Goal: Task Accomplishment & Management: Complete application form

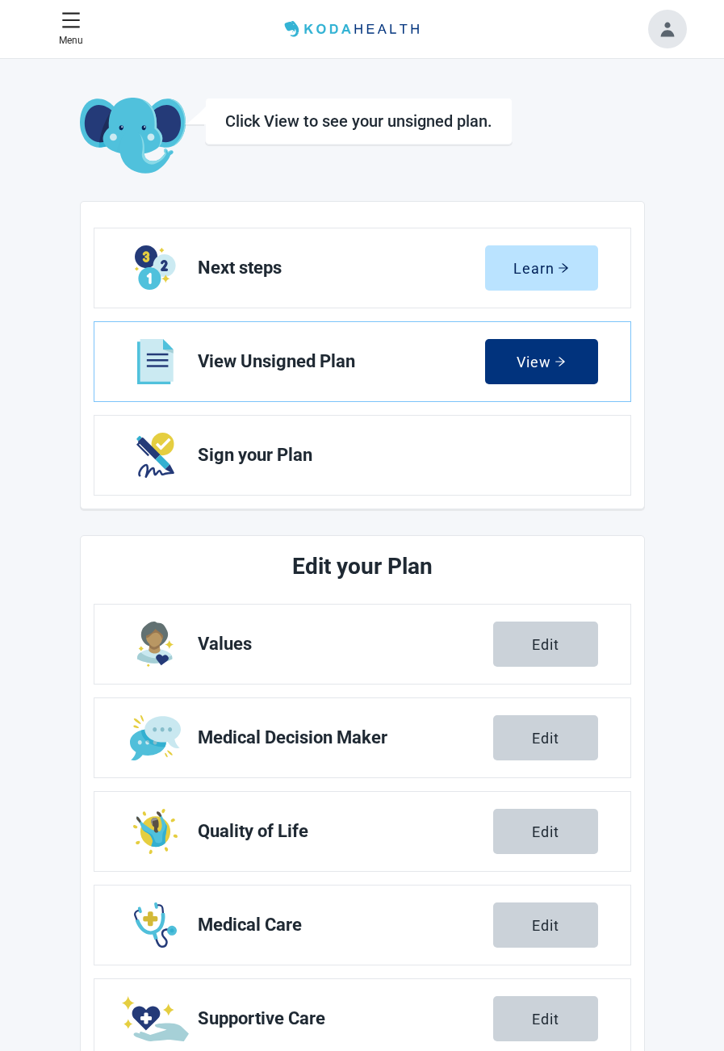
click at [288, 458] on span "Sign your Plan" at bounding box center [391, 454] width 387 height 19
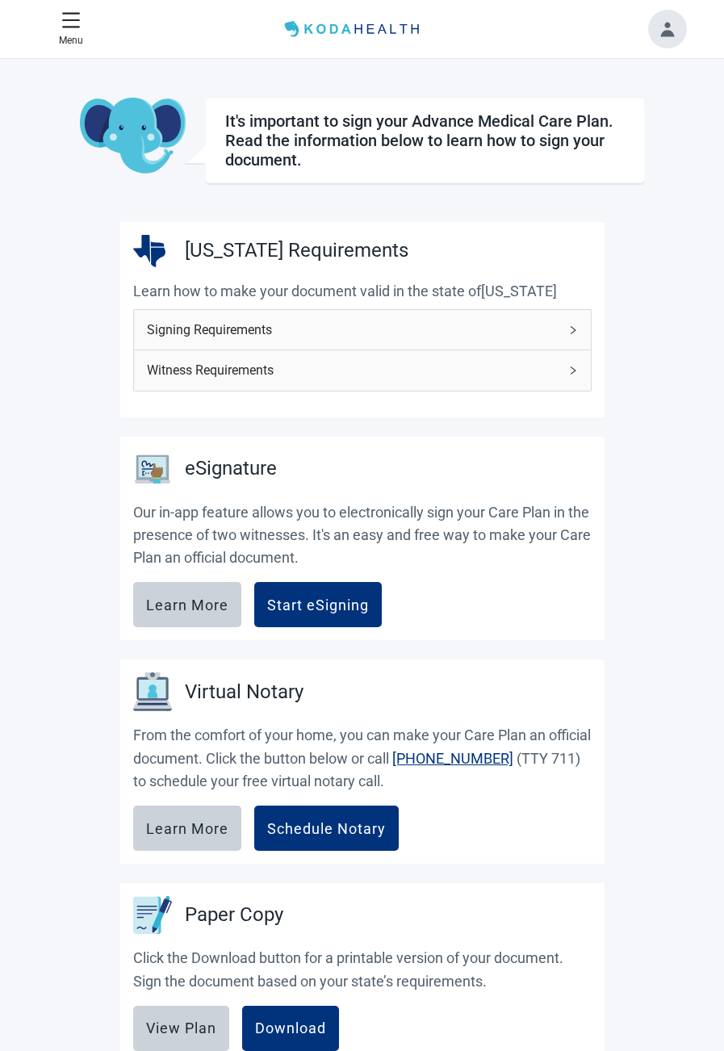
click at [315, 604] on div "Start eSigning" at bounding box center [318, 604] width 102 height 16
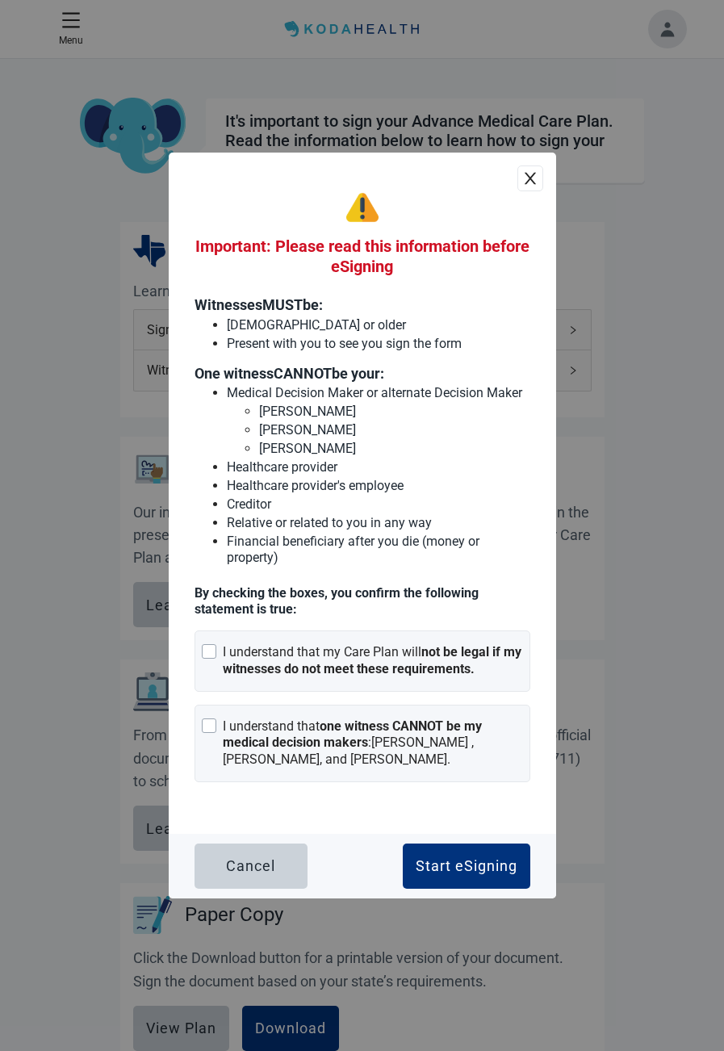
click at [199, 654] on div "I understand that my Care Plan will not be legal if my witnesses do not meet th…" at bounding box center [363, 660] width 336 height 61
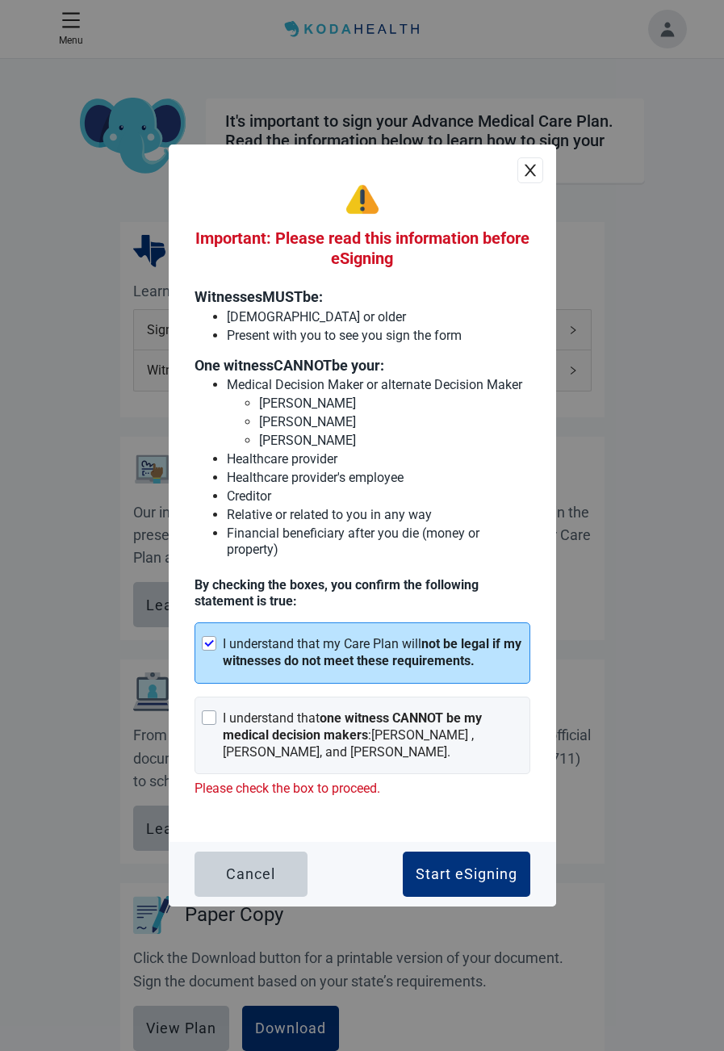
click at [202, 728] on div "I understand that one witness CANNOT be my medical decision makers : [PERSON_NA…" at bounding box center [363, 734] width 336 height 77
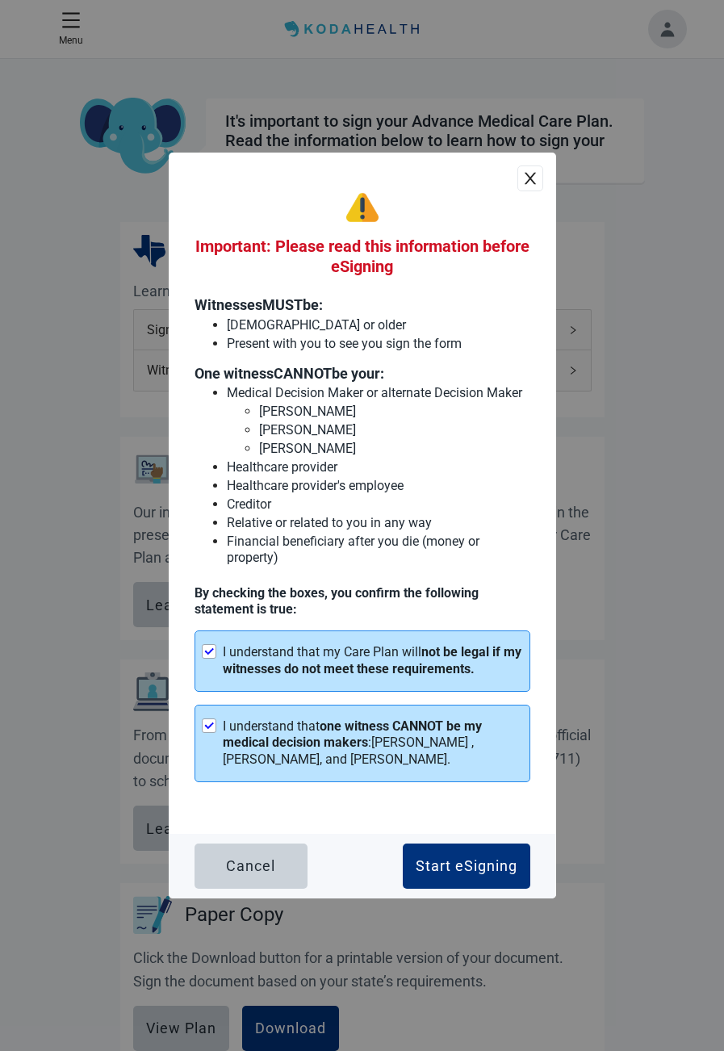
click at [478, 866] on div "Start eSigning" at bounding box center [467, 866] width 102 height 16
